Goal: Check status: Check status

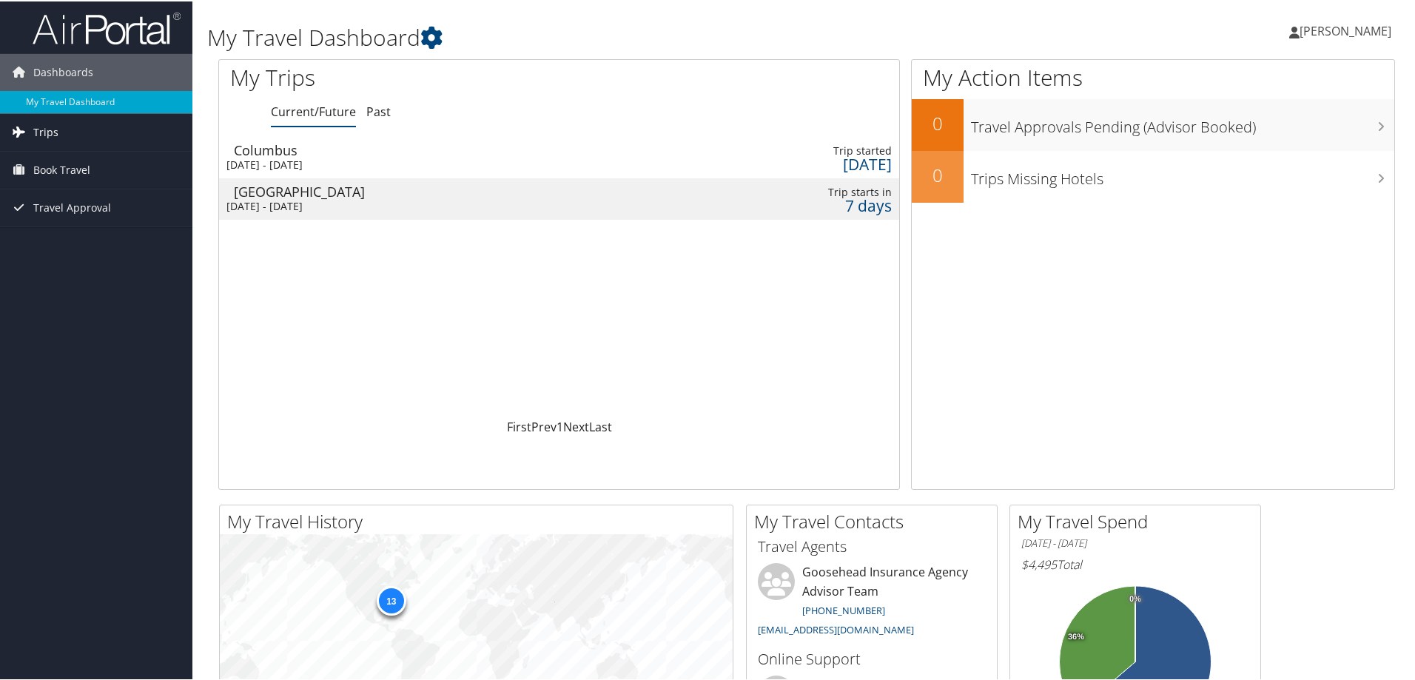
click at [50, 132] on span "Trips" at bounding box center [45, 130] width 25 height 37
click at [88, 161] on link "Current/Future Trips" at bounding box center [96, 160] width 192 height 22
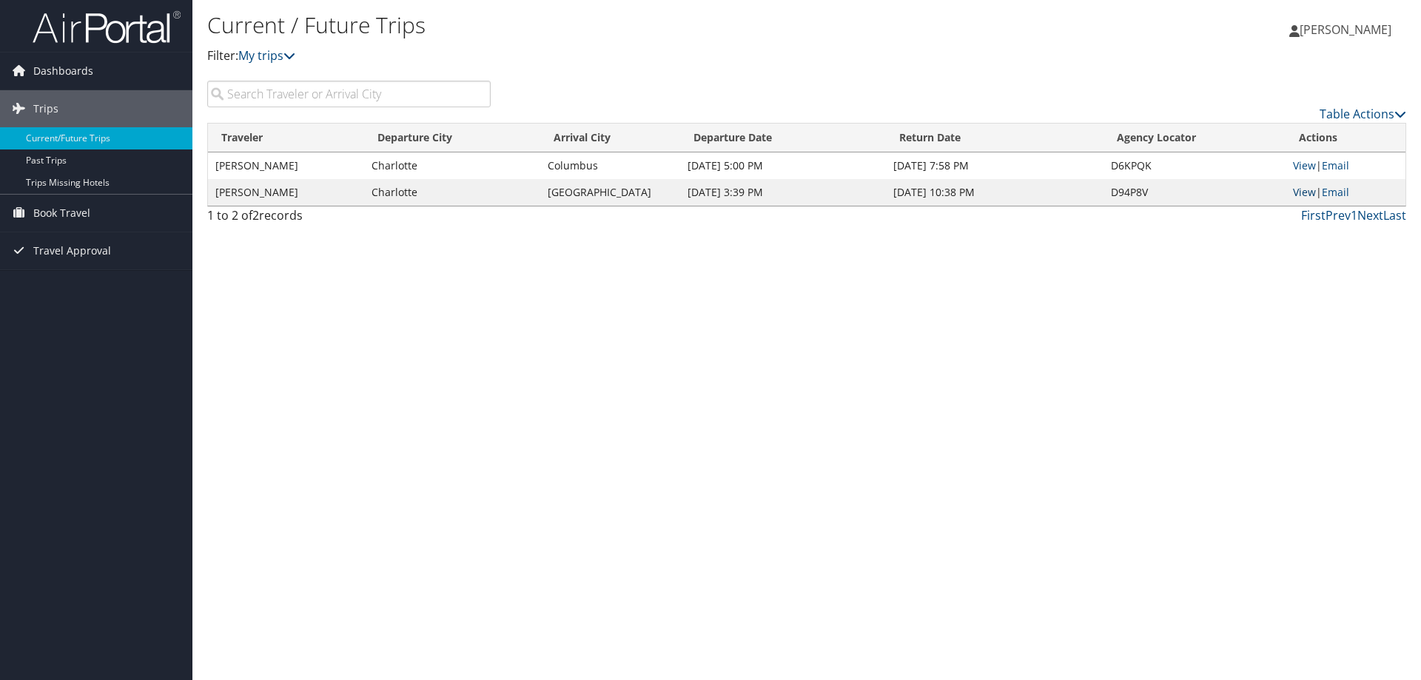
click at [1302, 197] on link "View" at bounding box center [1304, 192] width 23 height 14
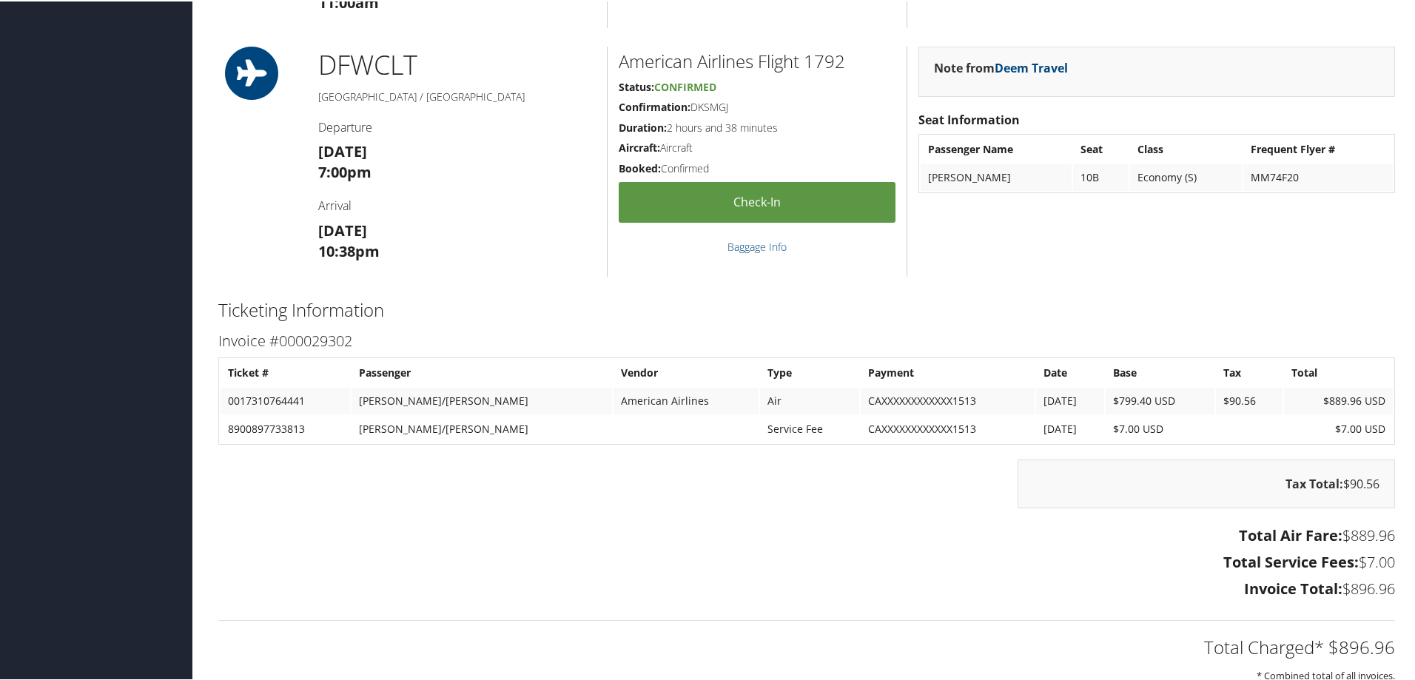
scroll to position [1001, 0]
